Goal: Information Seeking & Learning: Find specific fact

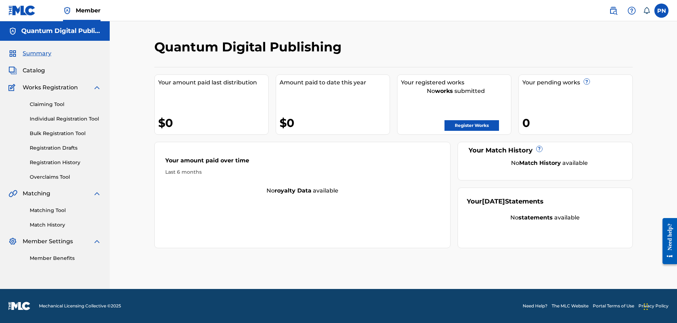
click at [85, 12] on span "Member" at bounding box center [88, 10] width 25 height 8
click at [80, 8] on span "Member" at bounding box center [88, 10] width 25 height 8
click at [35, 52] on span "Summary" at bounding box center [37, 53] width 29 height 8
click at [49, 211] on link "Matching Tool" at bounding box center [66, 209] width 72 height 7
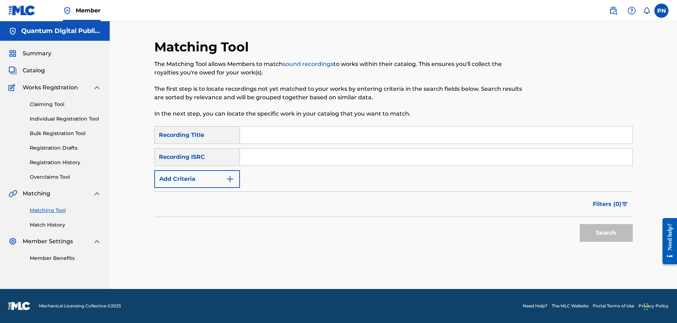
click at [49, 106] on link "Claiming Tool" at bounding box center [66, 104] width 72 height 7
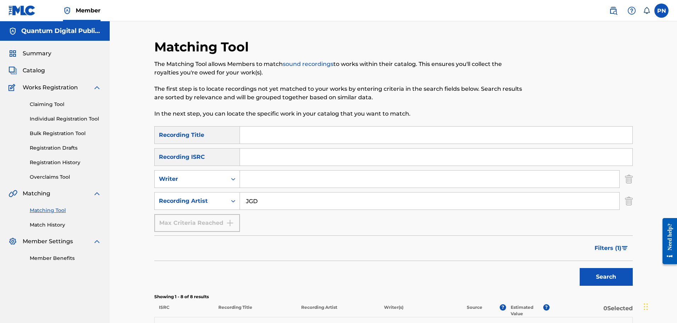
drag, startPoint x: 231, startPoint y: 207, endPoint x: 124, endPoint y: 173, distance: 111.6
click at [201, 206] on div "SearchWithCriteria17fcbf4e-b427-4cdb-b923-b6d073c3b54e Recording Artist JGD" at bounding box center [393, 201] width 479 height 18
click at [614, 272] on button "Search" at bounding box center [606, 277] width 53 height 18
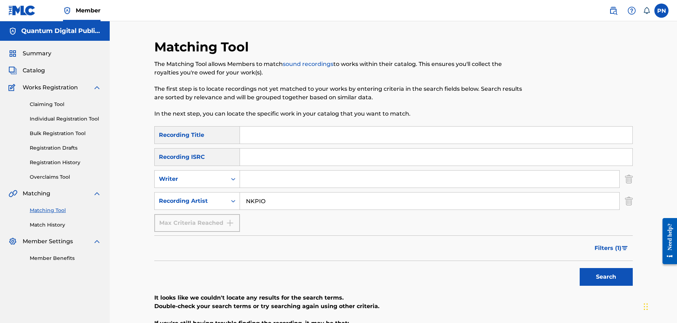
drag, startPoint x: 272, startPoint y: 206, endPoint x: 134, endPoint y: 177, distance: 140.7
click at [154, 196] on div "SearchWithCriteria17fcbf4e-b427-4cdb-b923-b6d073c3b54e Recording Artist NKPIO" at bounding box center [393, 201] width 479 height 18
click at [600, 281] on button "Search" at bounding box center [606, 277] width 53 height 18
drag, startPoint x: 273, startPoint y: 202, endPoint x: 258, endPoint y: 204, distance: 15.1
click at [258, 204] on input "LAQYU" at bounding box center [430, 200] width 380 height 17
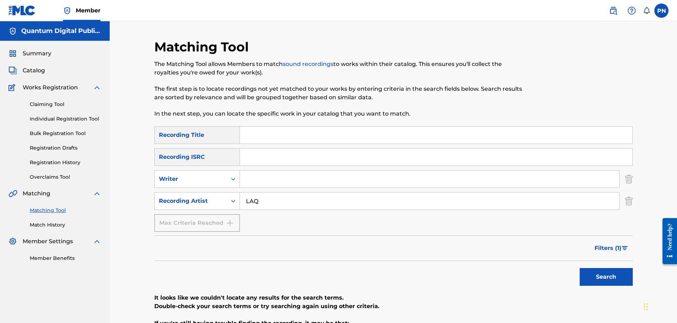
click at [580, 268] on button "Search" at bounding box center [606, 277] width 53 height 18
drag, startPoint x: 283, startPoint y: 203, endPoint x: 75, endPoint y: 218, distance: 208.7
click at [121, 212] on div "Matching Tool The Matching Tool allows Members to match sound recordings to wor…" at bounding box center [393, 208] width 567 height 375
click at [606, 281] on button "Search" at bounding box center [606, 277] width 53 height 18
drag, startPoint x: 277, startPoint y: 208, endPoint x: 165, endPoint y: 209, distance: 111.5
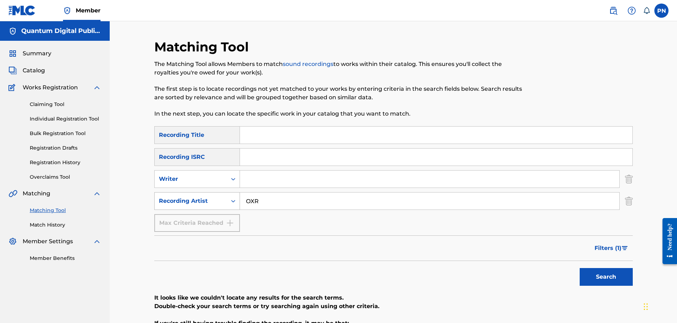
click at [201, 206] on div "SearchWithCriteria17fcbf4e-b427-4cdb-b923-b6d073c3b54e Recording Artist OXR" at bounding box center [393, 201] width 479 height 18
click at [617, 280] on button "Search" at bounding box center [606, 277] width 53 height 18
drag, startPoint x: 268, startPoint y: 205, endPoint x: 158, endPoint y: 202, distance: 110.2
click at [158, 202] on div "SearchWithCriteria17fcbf4e-b427-4cdb-b923-b6d073c3b54e Recording Artist KZE" at bounding box center [393, 201] width 479 height 18
click at [595, 285] on button "Search" at bounding box center [606, 277] width 53 height 18
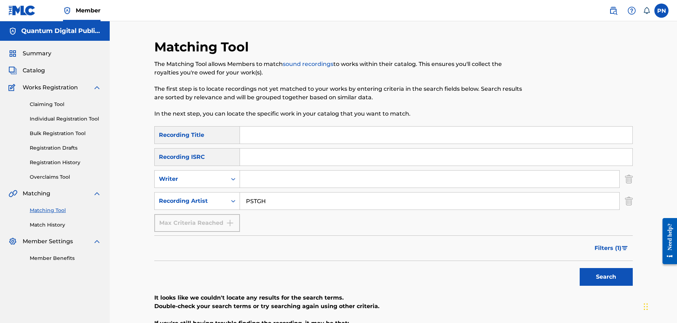
click at [610, 248] on span "Filters ( 1 )" at bounding box center [608, 248] width 27 height 8
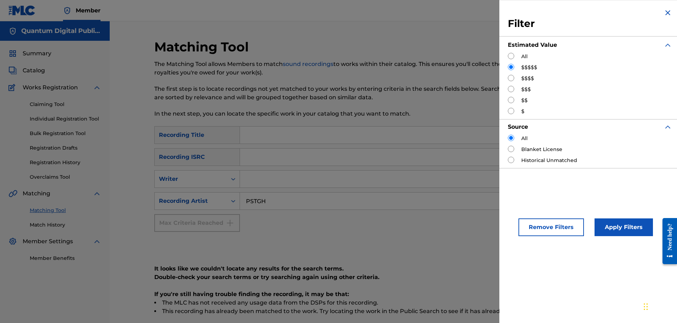
click at [528, 70] on label "$$$$$" at bounding box center [529, 67] width 16 height 7
click at [342, 218] on div "SearchWithCriteriaa6a57b1d-f4f7-49e9-ae52-df7bab9b7f26 Recording Title SearchWi…" at bounding box center [393, 178] width 479 height 105
click at [287, 207] on input "PSTGH" at bounding box center [430, 200] width 380 height 17
drag, startPoint x: 279, startPoint y: 203, endPoint x: 153, endPoint y: 197, distance: 126.5
click at [175, 203] on div "SearchWithCriteria17fcbf4e-b427-4cdb-b923-b6d073c3b54e Recording Artist PSTGH" at bounding box center [393, 201] width 479 height 18
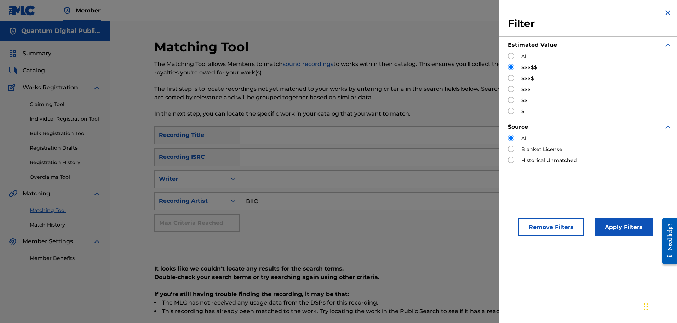
click at [580, 239] on button "Search" at bounding box center [606, 248] width 53 height 18
click at [292, 223] on div "SearchWithCriteriaa6a57b1d-f4f7-49e9-ae52-df7bab9b7f26 Recording Title SearchWi…" at bounding box center [393, 178] width 479 height 105
click at [526, 64] on label "$$$$$" at bounding box center [529, 67] width 16 height 7
click at [667, 15] on img "Search Form" at bounding box center [668, 12] width 8 height 8
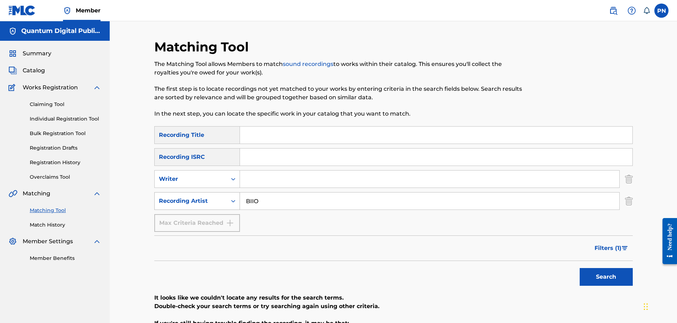
drag, startPoint x: 257, startPoint y: 203, endPoint x: 235, endPoint y: 203, distance: 21.9
click at [235, 203] on div "SearchWithCriteria17fcbf4e-b427-4cdb-b923-b6d073c3b54e Recording Artist BIIO" at bounding box center [393, 201] width 479 height 18
click at [580, 268] on button "Search" at bounding box center [606, 277] width 53 height 18
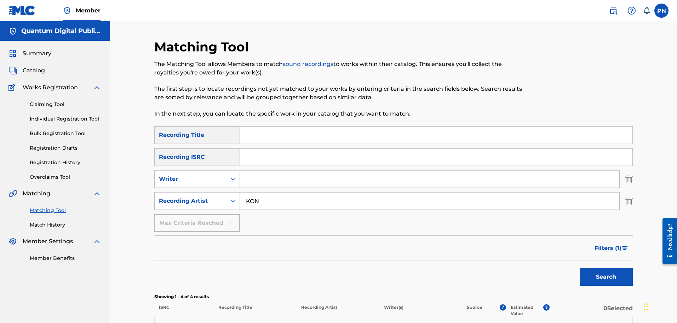
drag, startPoint x: 280, startPoint y: 200, endPoint x: 59, endPoint y: 220, distance: 222.5
click at [80, 216] on main "Quantum Digital Publishing Summary Catalog Works Registration Claiming Tool Ind…" at bounding box center [338, 236] width 677 height 430
type input "CON"
click at [580, 268] on button "Search" at bounding box center [606, 277] width 53 height 18
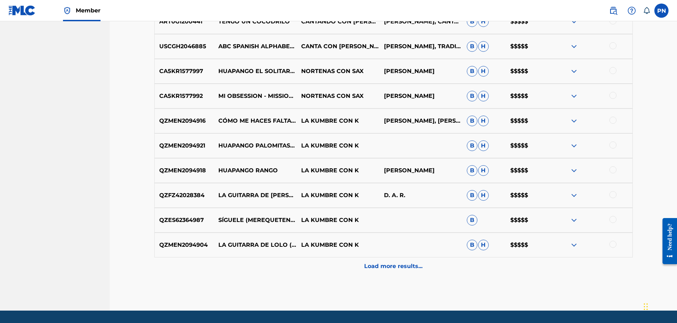
scroll to position [329, 0]
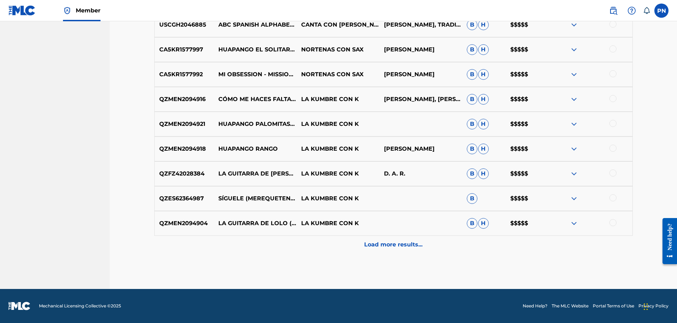
click at [388, 238] on div "Load more results..." at bounding box center [393, 244] width 479 height 18
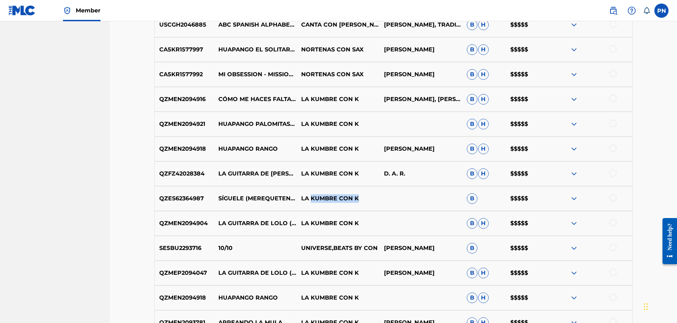
drag, startPoint x: 311, startPoint y: 198, endPoint x: 358, endPoint y: 209, distance: 48.3
click at [357, 208] on div "QZES62364987 SÍGUELE (MEREQUETENGUE) LA KUMBRE CON K B $$$$$" at bounding box center [393, 198] width 479 height 25
drag, startPoint x: 298, startPoint y: 200, endPoint x: 341, endPoint y: 204, distance: 43.7
click at [367, 203] on div "QZES62364987 SÍGUELE (MEREQUETENGUE) LA KUMBRE CON K B $$$$$" at bounding box center [393, 198] width 479 height 25
drag, startPoint x: 338, startPoint y: 205, endPoint x: 343, endPoint y: 205, distance: 5.0
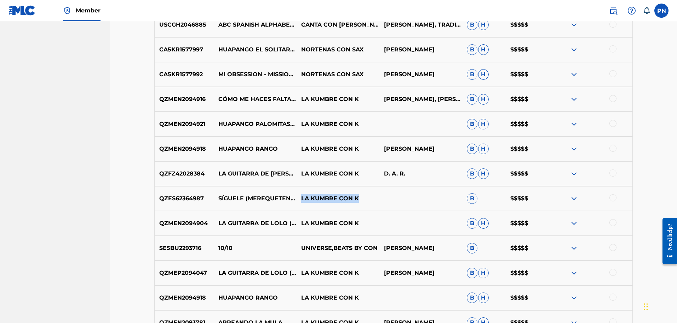
drag, startPoint x: 343, startPoint y: 205, endPoint x: 325, endPoint y: 198, distance: 19.9
copy p "LA KUMBRE CON K"
